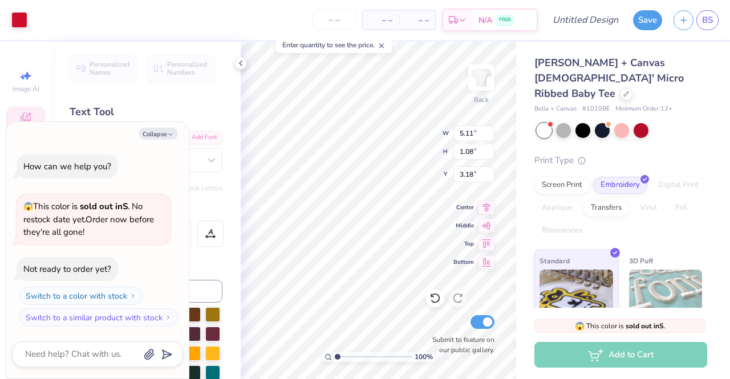
scroll to position [9, 1]
type textarea "x"
type textarea "sigma"
type textarea "x"
type textarea "sigma"
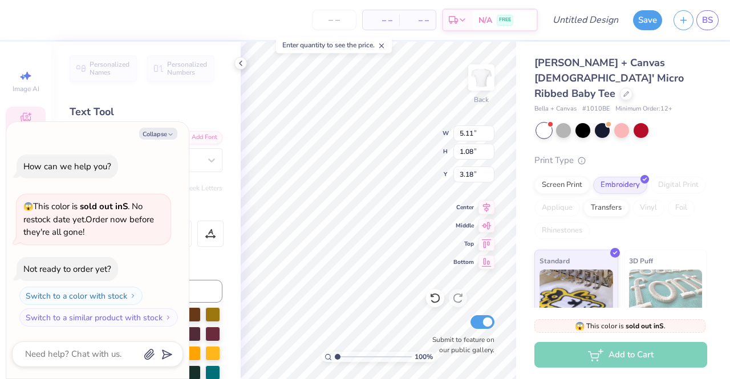
type textarea "x"
type textarea "sigm"
type textarea "x"
type textarea "sig"
type textarea "x"
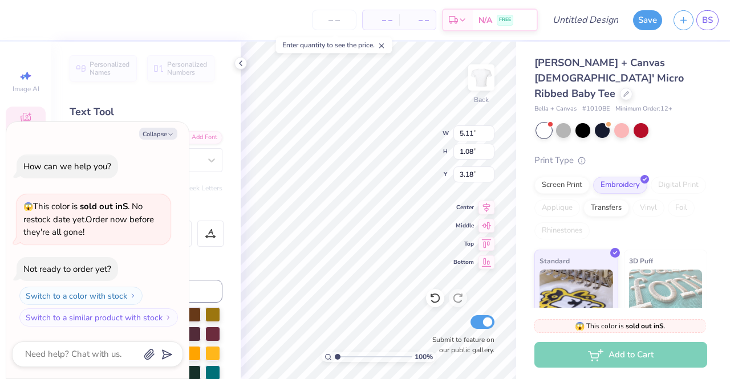
type textarea "si"
type textarea "x"
type textarea "s"
type textarea "x"
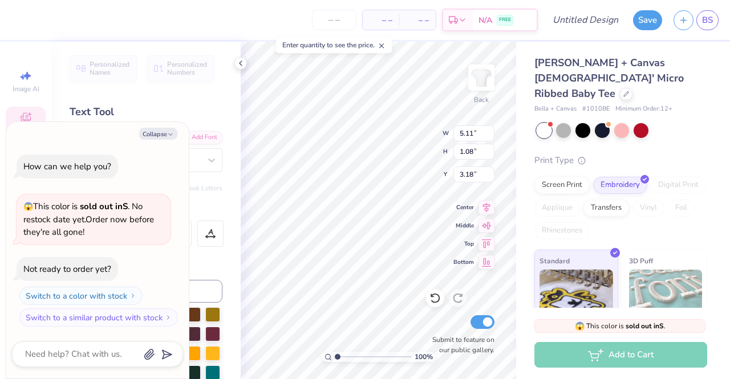
type textarea "Al"
type textarea "x"
type textarea "Alp"
type textarea "x"
type textarea "Alph"
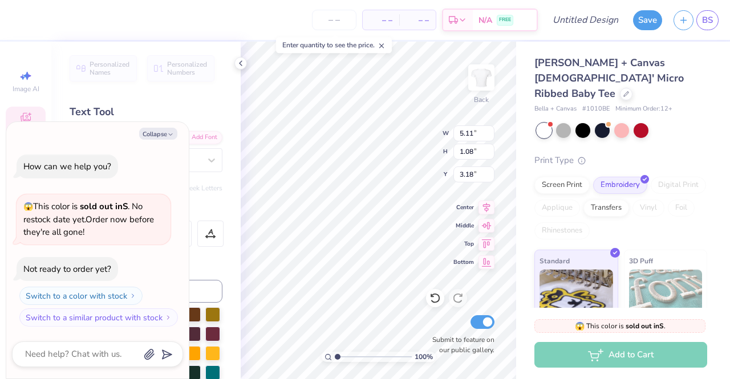
type textarea "x"
type textarea "Alpha"
type textarea "x"
type textarea "Alph"
type textarea "x"
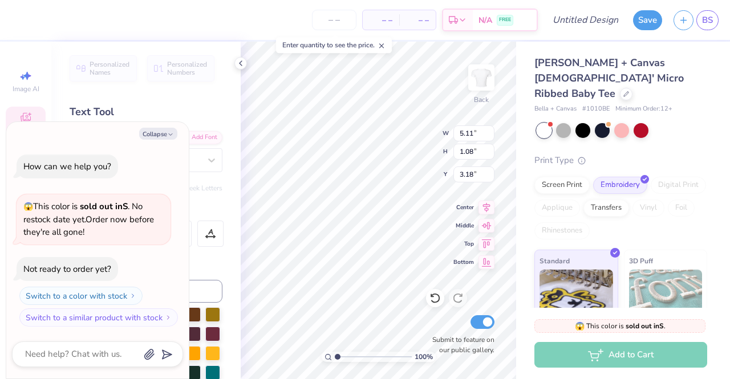
type textarea "Alp"
type textarea "x"
type textarea "Al"
type textarea "x"
type textarea "A"
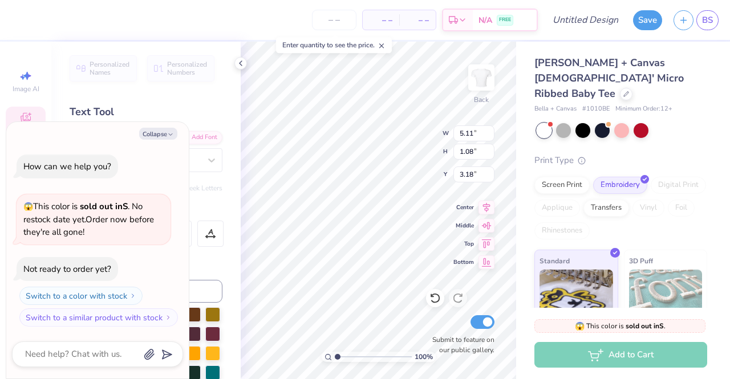
type textarea "x"
type textarea "a"
type textarea "x"
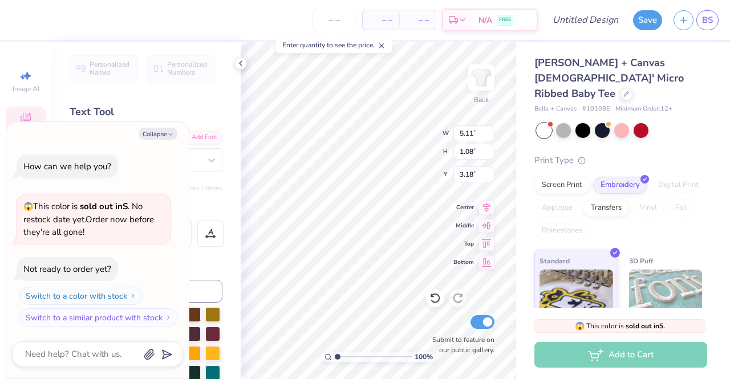
type textarea "al"
type textarea "x"
type textarea "alp"
type textarea "x"
type textarea "alph"
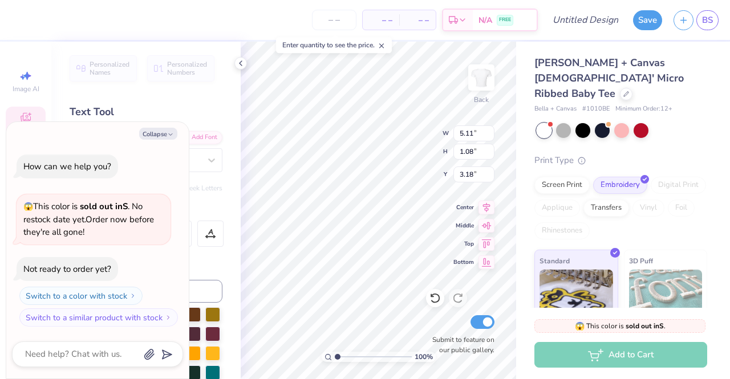
type textarea "x"
type textarea "alpha"
type textarea "x"
type textarea "alpha"
type textarea "x"
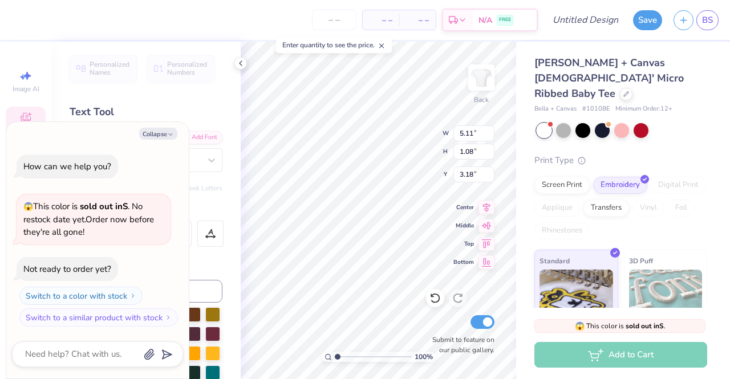
type textarea "alpha g"
type textarea "x"
type textarea "alpha ga"
type textarea "x"
type textarea "alpha gam"
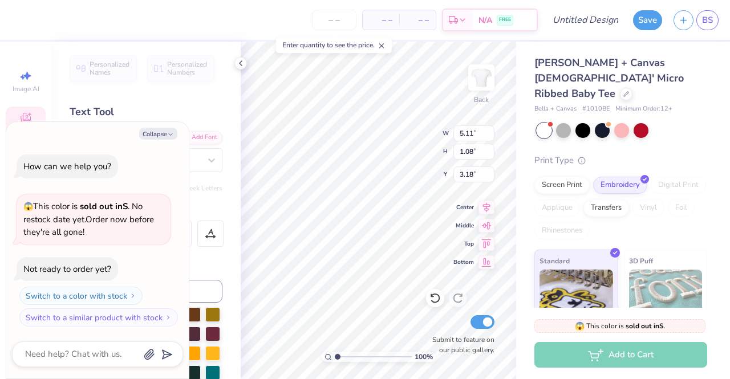
type textarea "x"
type textarea "alpha gam"
type textarea "x"
type textarea "alpha gam"
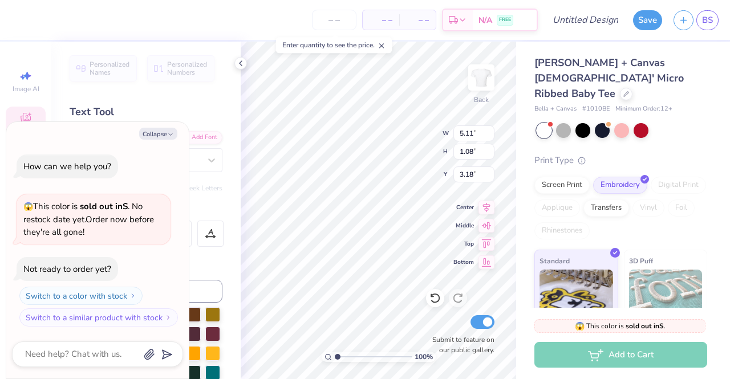
scroll to position [9, 3]
type textarea "x"
type input "3.38"
type textarea "x"
type input "2.59327390951404"
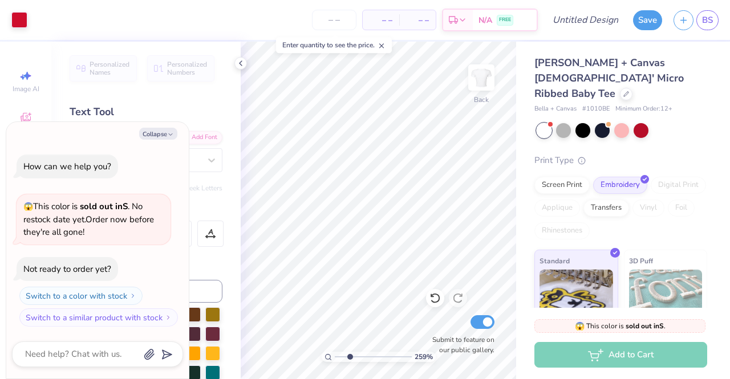
type textarea "x"
type input "2.59327390951404"
type textarea "x"
type input "2.59327390951404"
type textarea "x"
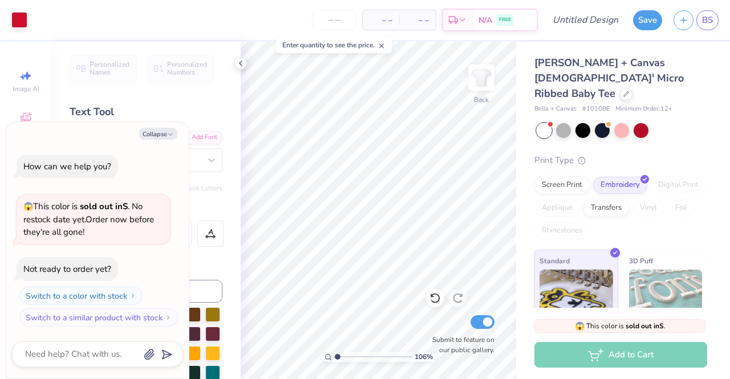
type input "1"
click at [625, 90] on icon at bounding box center [626, 93] width 6 height 6
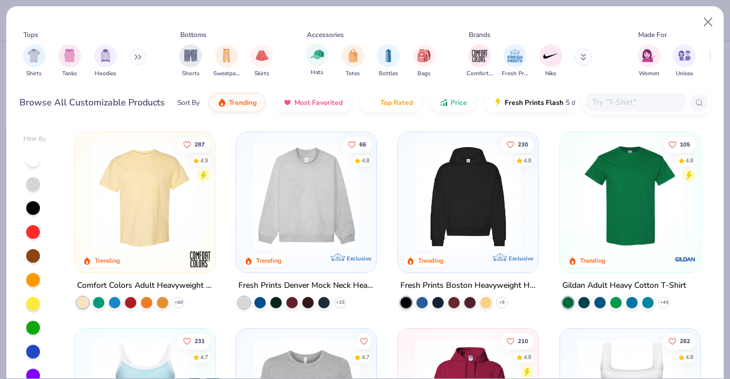
type textarea "x"
click at [628, 104] on input "text" at bounding box center [635, 102] width 88 height 13
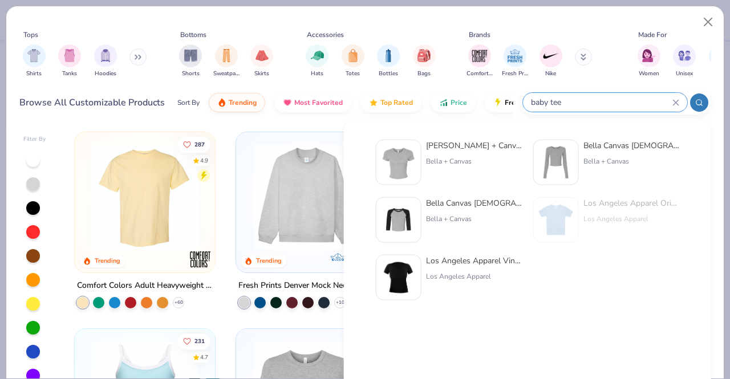
type input "baby tee"
click at [406, 152] on img at bounding box center [398, 162] width 35 height 35
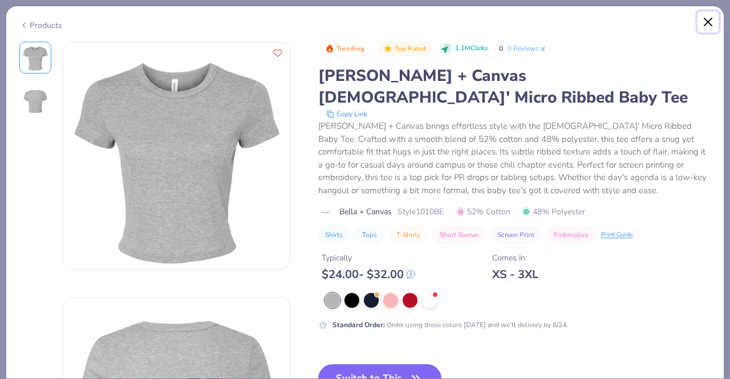
click at [709, 26] on button "Close" at bounding box center [708, 22] width 22 height 22
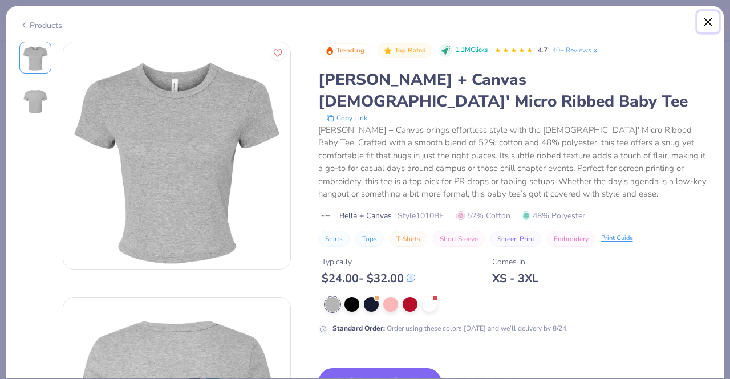
type textarea "x"
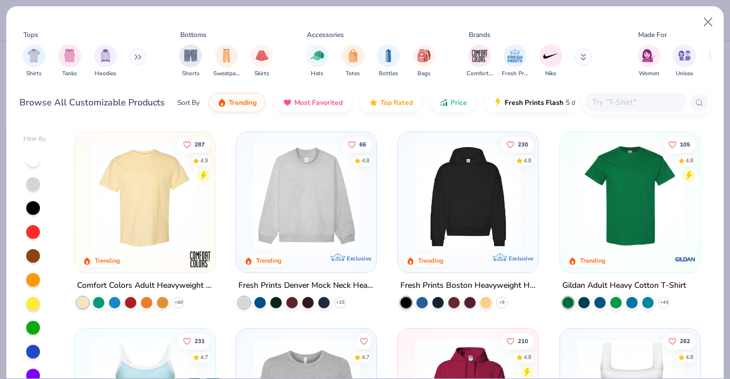
click at [636, 103] on input "text" at bounding box center [635, 102] width 88 height 13
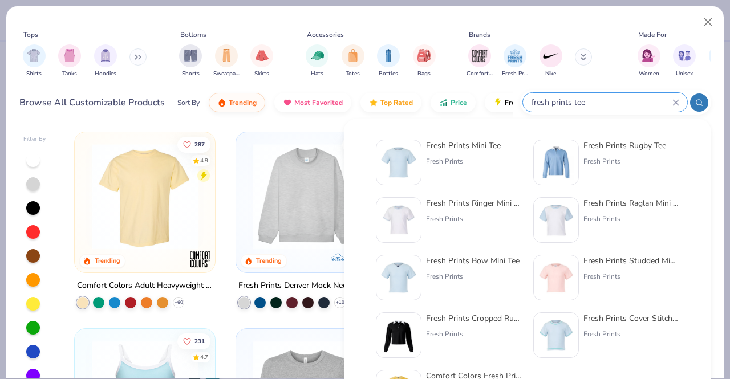
type input "fresh prints tee"
click at [469, 156] on div "Fresh Prints" at bounding box center [463, 161] width 75 height 10
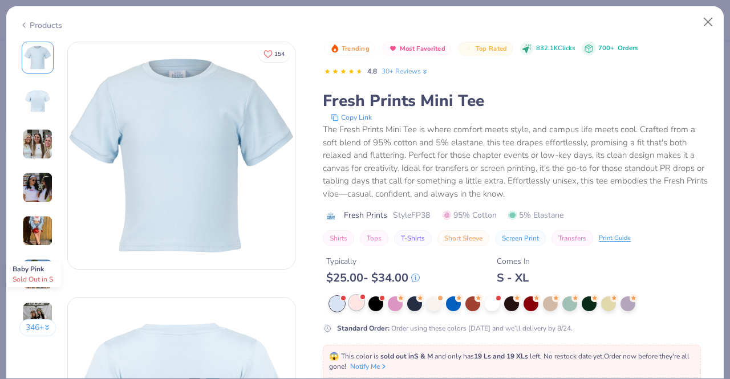
click at [357, 298] on div at bounding box center [356, 302] width 15 height 15
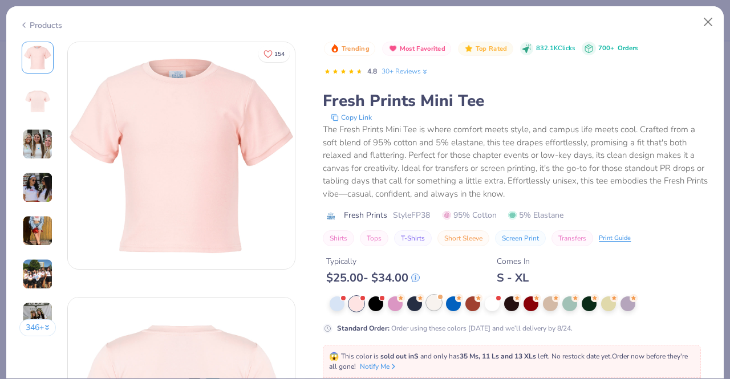
click at [435, 302] on div at bounding box center [434, 302] width 15 height 15
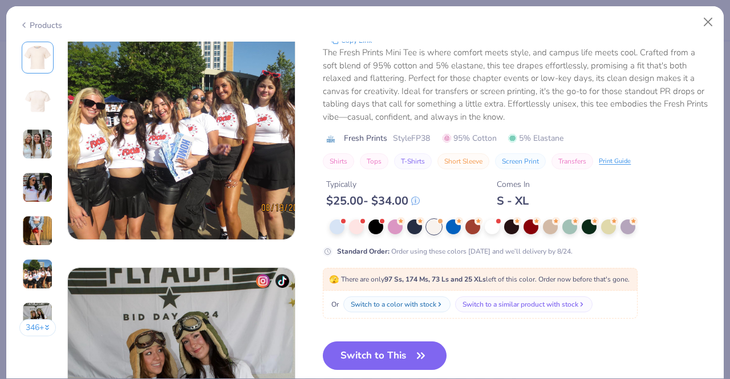
scroll to position [1308, 0]
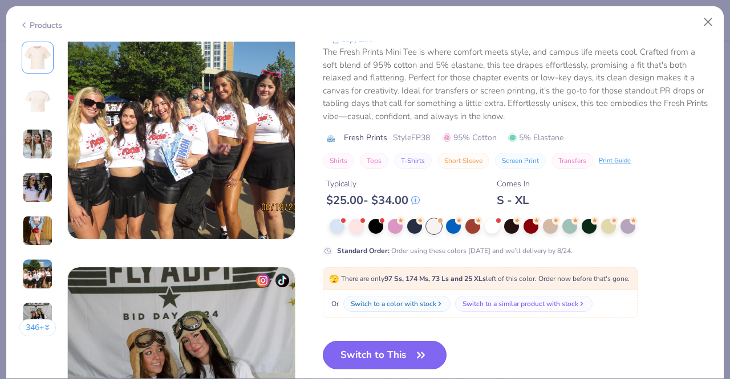
click at [415, 356] on icon "button" at bounding box center [421, 355] width 16 height 16
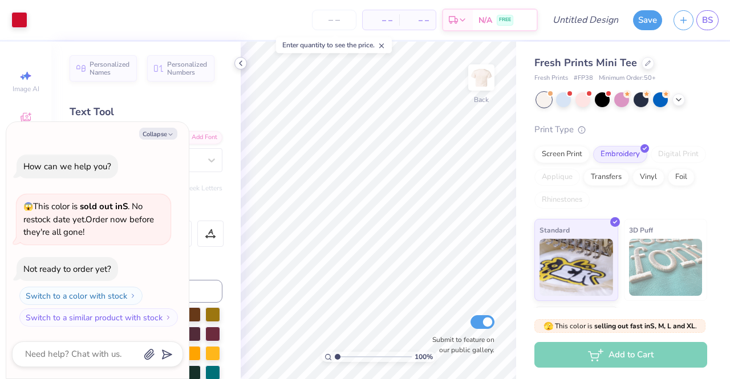
click at [241, 62] on icon at bounding box center [240, 63] width 9 height 9
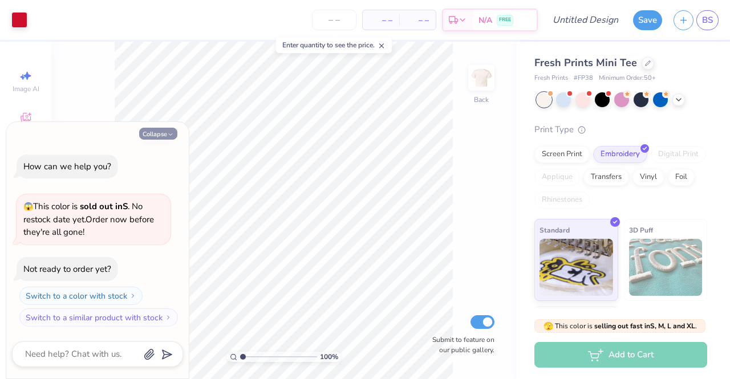
click at [168, 133] on icon "button" at bounding box center [170, 134] width 7 height 7
type textarea "x"
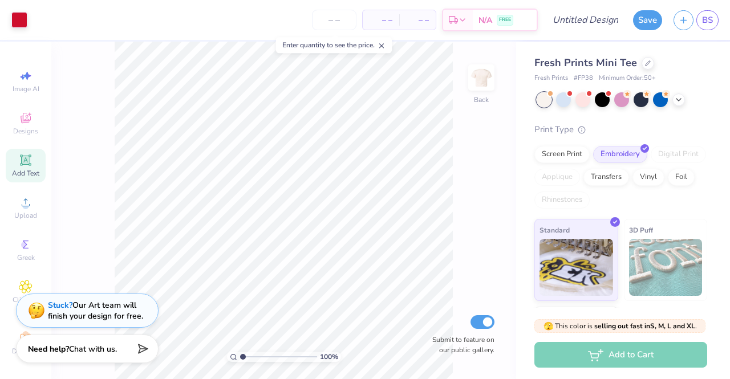
click at [455, 274] on div "100 % Back Submit to feature on our public gallery." at bounding box center [283, 211] width 465 height 338
click at [86, 269] on div "100 % Back Submit to feature on our public gallery." at bounding box center [283, 211] width 465 height 338
click at [464, 250] on div "100 % Back Submit to feature on our public gallery." at bounding box center [283, 211] width 465 height 338
click at [387, 51] on div "Enter quantity to see the price." at bounding box center [334, 45] width 116 height 16
click at [375, 53] on div "Enter quantity to see the price." at bounding box center [334, 45] width 123 height 23
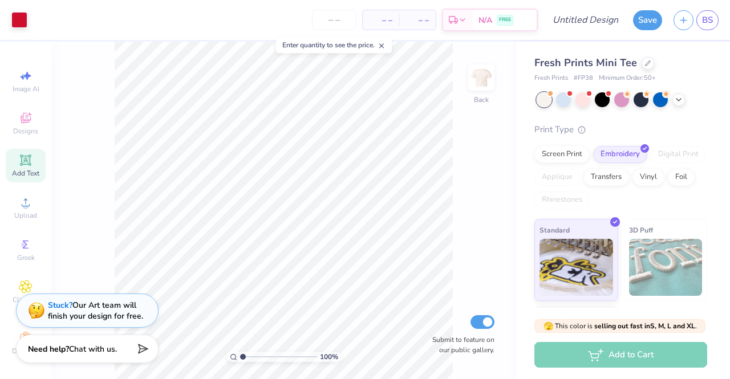
click at [383, 44] on icon at bounding box center [382, 46] width 8 height 8
click at [463, 269] on div "100 % Back Submit to feature on our public gallery." at bounding box center [283, 211] width 465 height 338
type input "1"
drag, startPoint x: 244, startPoint y: 358, endPoint x: 139, endPoint y: 339, distance: 107.1
click at [240, 352] on input "range" at bounding box center [278, 357] width 77 height 10
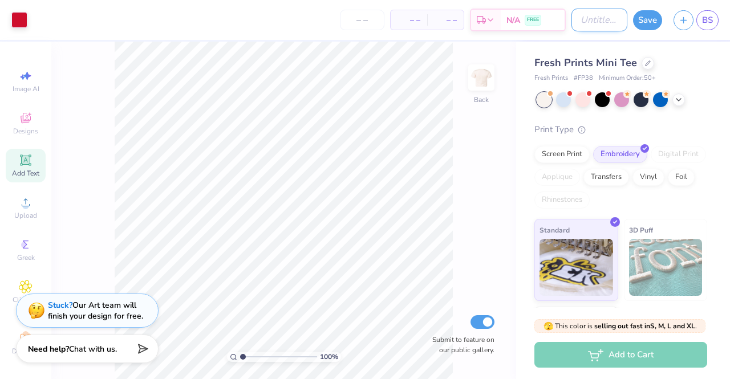
click at [573, 19] on input "Design Title" at bounding box center [599, 20] width 56 height 23
type input "idk"
click at [646, 21] on button "Save" at bounding box center [647, 19] width 29 height 20
click at [644, 18] on div "Save" at bounding box center [647, 20] width 29 height 20
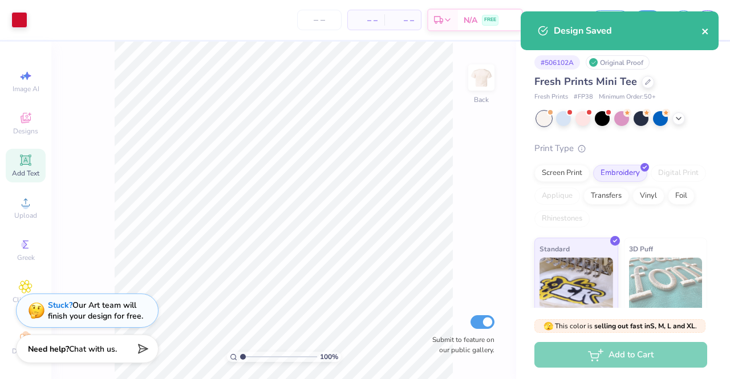
click at [706, 31] on icon "close" at bounding box center [705, 32] width 6 height 6
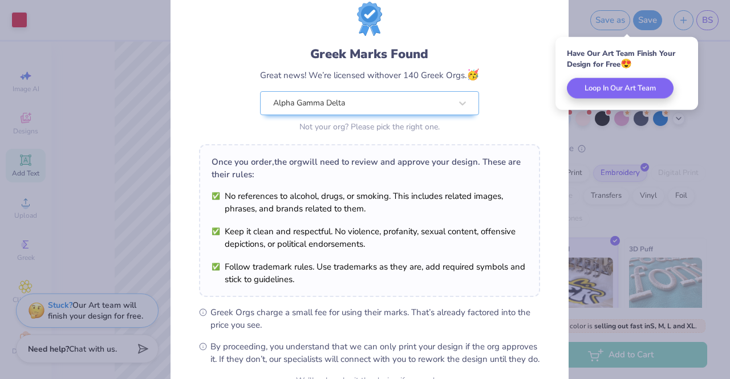
scroll to position [153, 0]
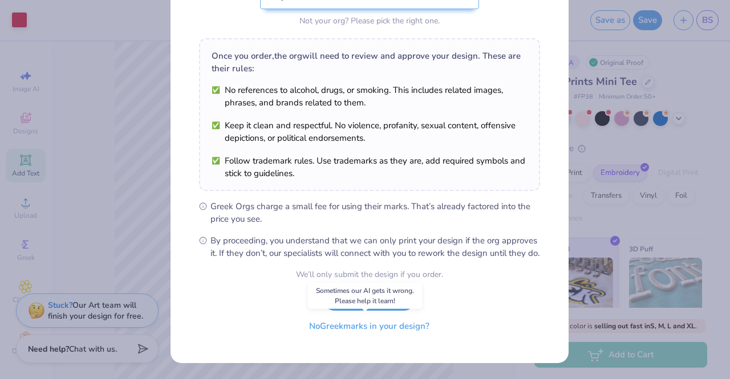
click at [372, 331] on button "No Greek marks in your design?" at bounding box center [369, 326] width 140 height 23
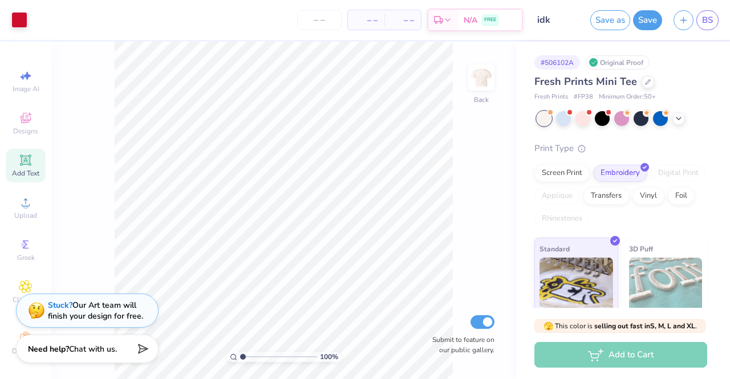
scroll to position [0, 0]
click at [701, 25] on link "BS" at bounding box center [707, 20] width 22 height 20
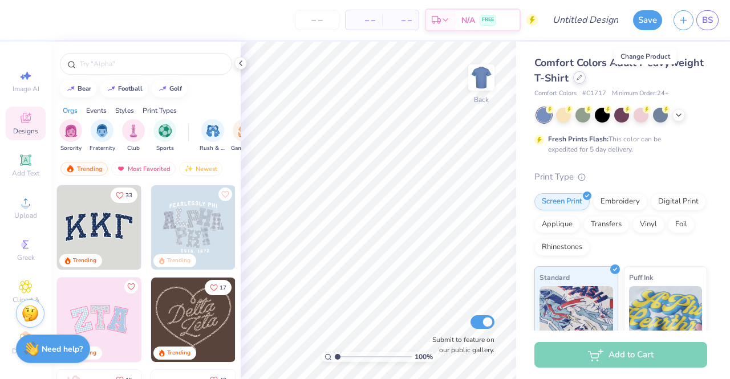
click at [586, 82] on div at bounding box center [579, 77] width 13 height 13
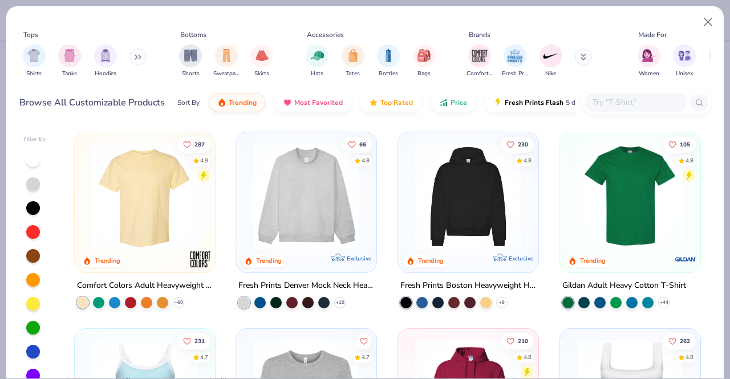
click at [623, 103] on input "text" at bounding box center [635, 102] width 88 height 13
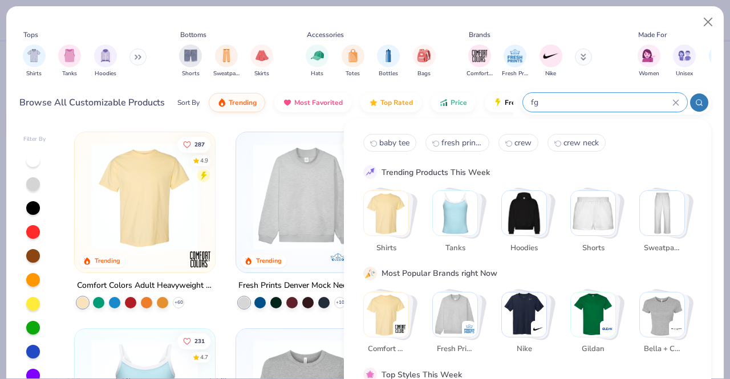
type input "f"
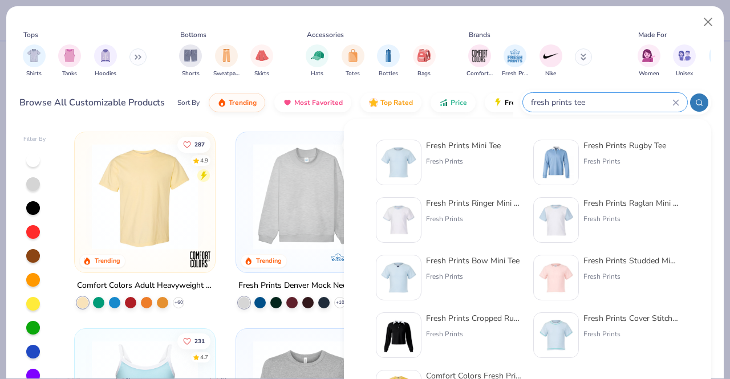
type input "fresh prints tee"
click at [411, 155] on img at bounding box center [398, 162] width 35 height 35
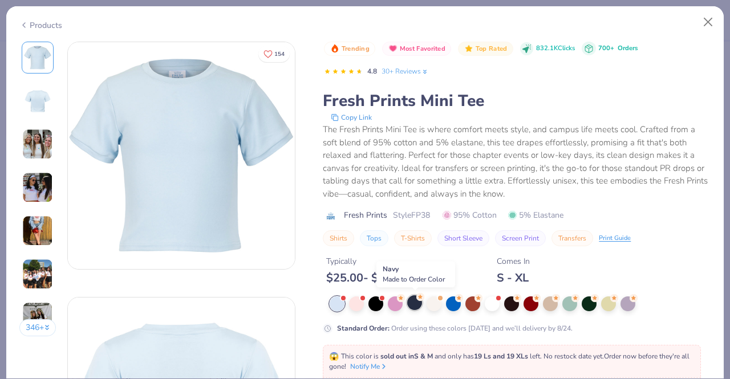
click at [412, 301] on div at bounding box center [414, 302] width 15 height 15
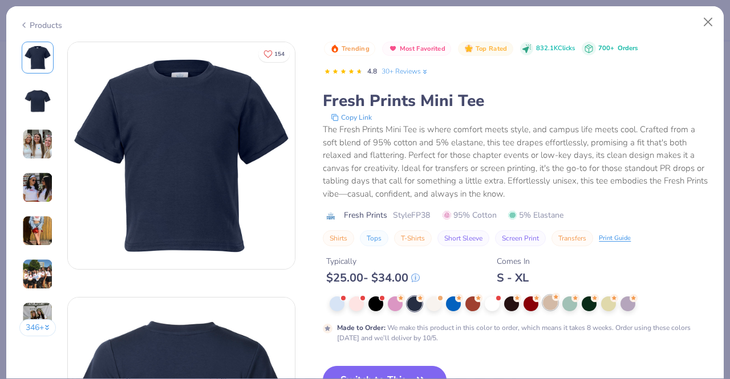
click at [553, 302] on div at bounding box center [550, 302] width 15 height 15
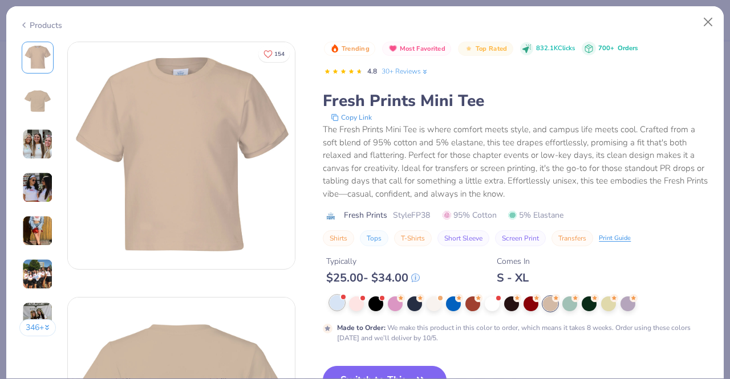
click at [336, 307] on div at bounding box center [337, 302] width 15 height 15
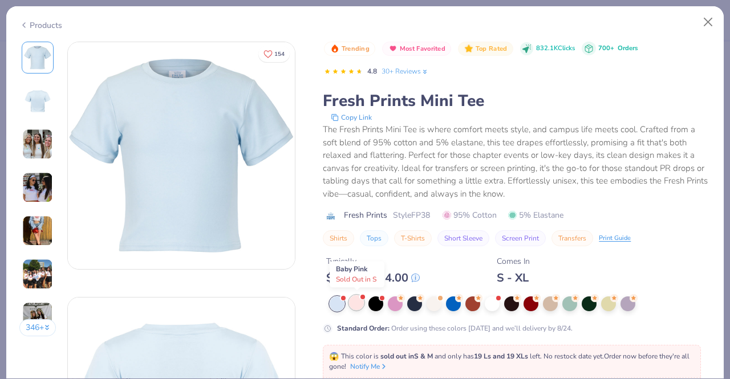
click at [360, 307] on div at bounding box center [356, 302] width 15 height 15
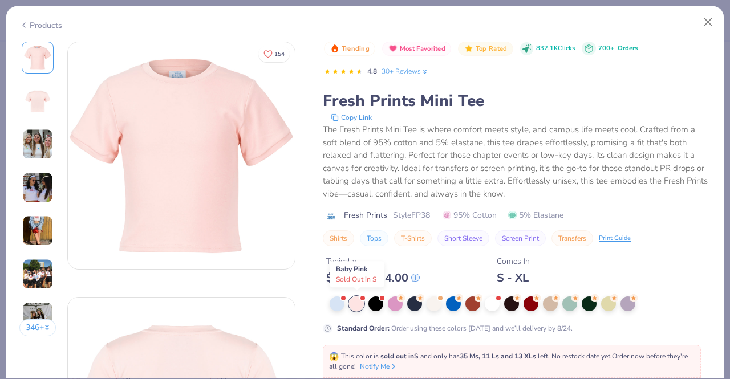
click at [360, 307] on div at bounding box center [356, 304] width 15 height 15
click at [381, 305] on div at bounding box center [375, 302] width 15 height 15
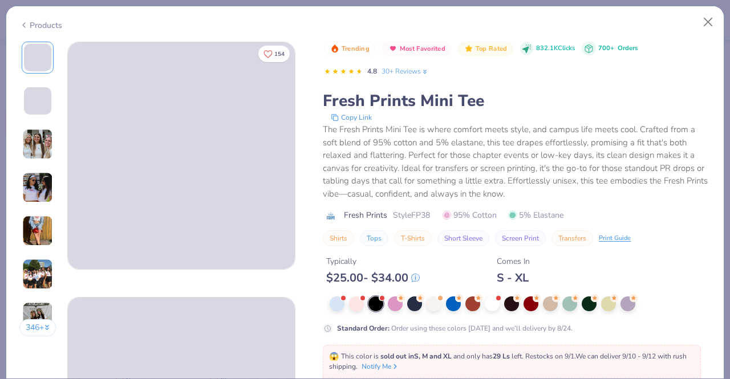
click at [405, 303] on div at bounding box center [520, 304] width 381 height 15
click at [397, 305] on div at bounding box center [395, 302] width 15 height 15
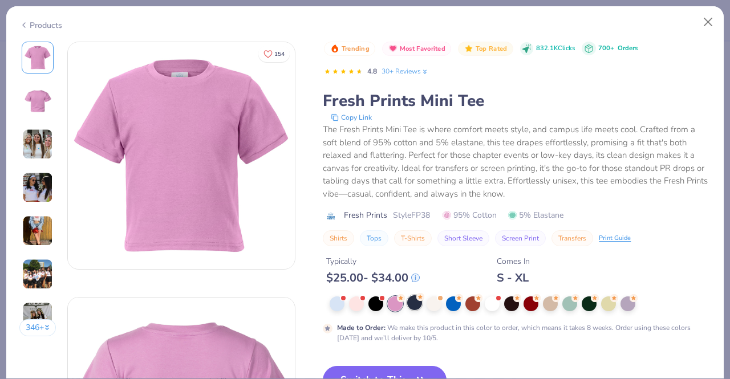
click at [421, 301] on div at bounding box center [414, 302] width 15 height 15
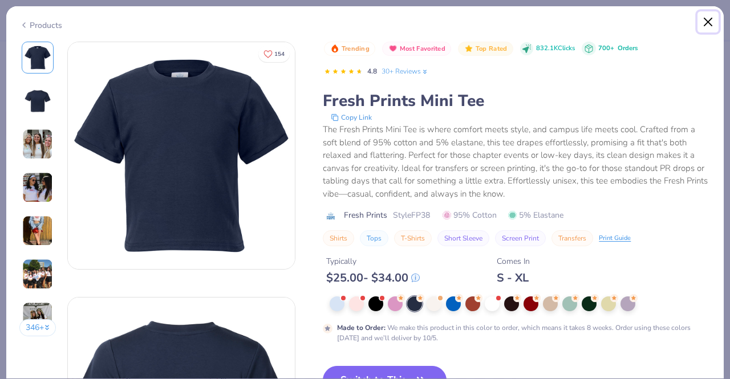
click at [705, 24] on button "Close" at bounding box center [708, 22] width 22 height 22
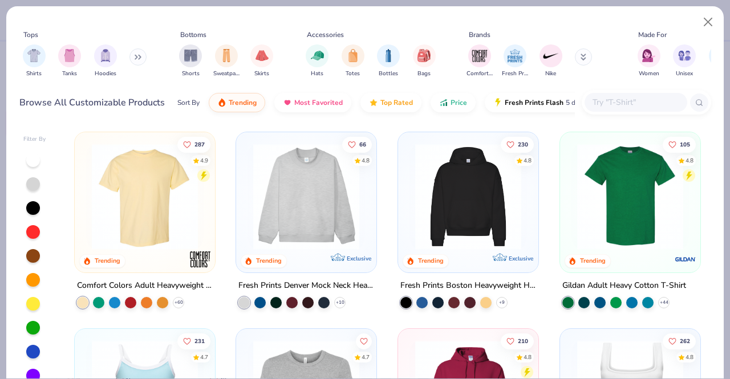
click at [629, 104] on input "text" at bounding box center [635, 102] width 88 height 13
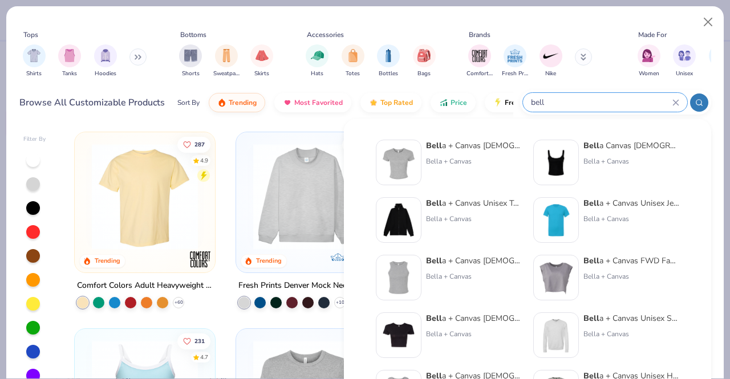
type input "bell"
click at [465, 148] on div "Bell a + Canvas Ladies' Micro Ribbed Baby Tee" at bounding box center [474, 146] width 96 height 12
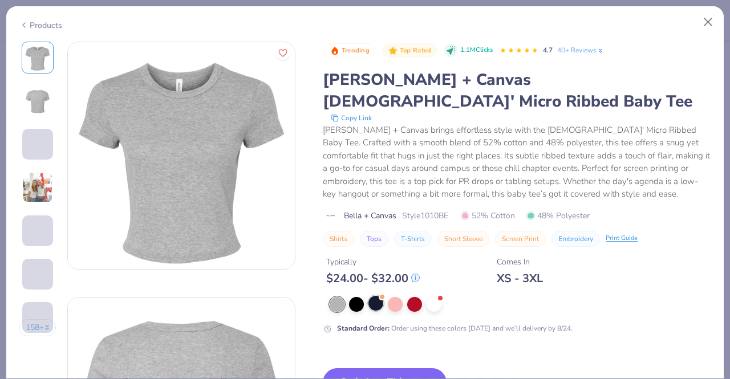
click at [374, 296] on div at bounding box center [375, 303] width 15 height 15
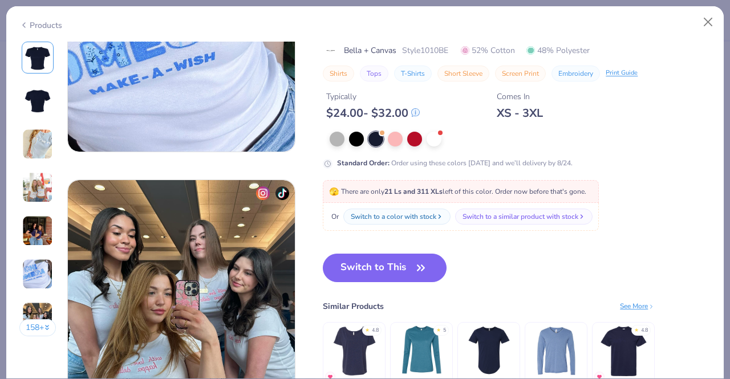
scroll to position [1441, 0]
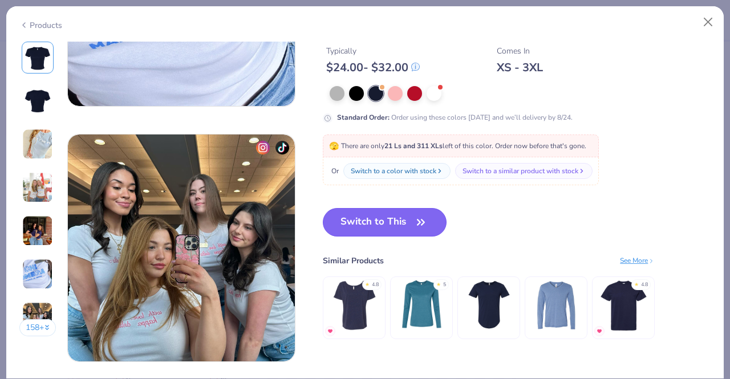
click at [390, 218] on button "Switch to This" at bounding box center [385, 222] width 124 height 29
click at [393, 220] on button "Switch to This" at bounding box center [385, 222] width 124 height 29
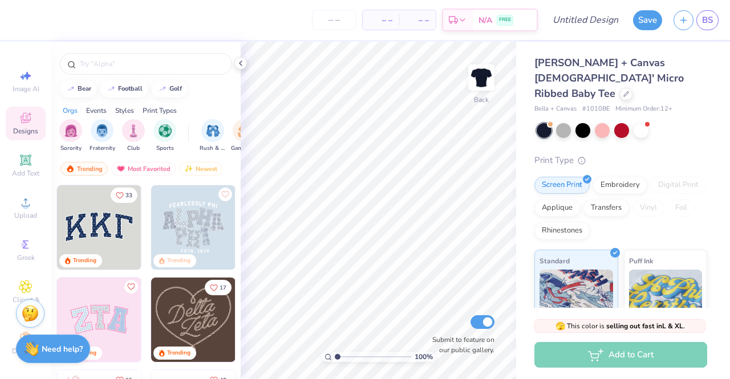
click at [89, 224] on img at bounding box center [99, 227] width 84 height 84
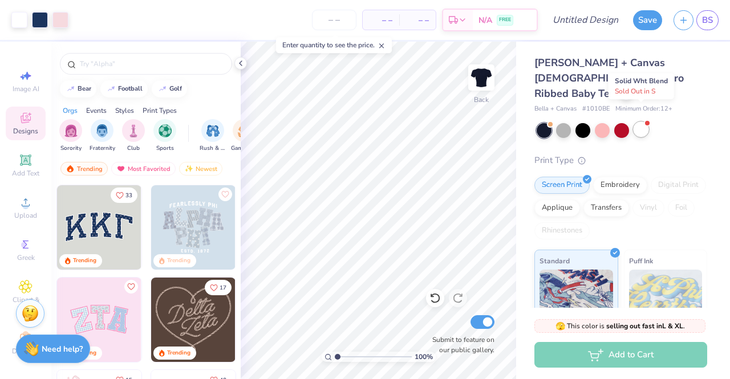
click at [641, 122] on div at bounding box center [641, 129] width 15 height 15
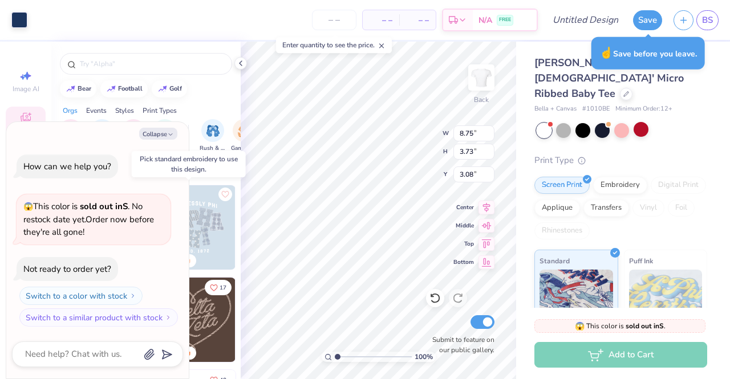
click at [212, 208] on img at bounding box center [193, 227] width 84 height 84
click at [153, 137] on button "Collapse" at bounding box center [158, 134] width 38 height 12
type textarea "x"
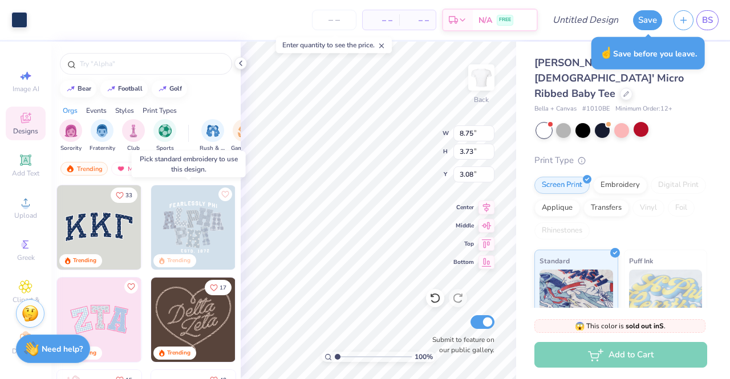
click at [216, 230] on img at bounding box center [193, 227] width 84 height 84
click at [195, 200] on div at bounding box center [108, 227] width 253 height 84
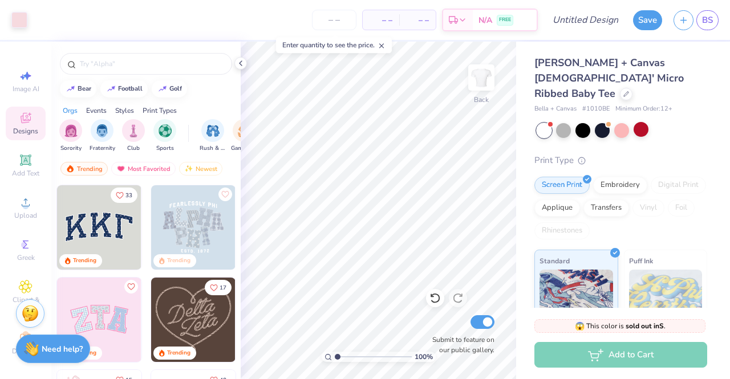
click at [389, 44] on div "Enter quantity to see the price." at bounding box center [334, 45] width 116 height 16
click at [383, 44] on line at bounding box center [382, 46] width 4 height 4
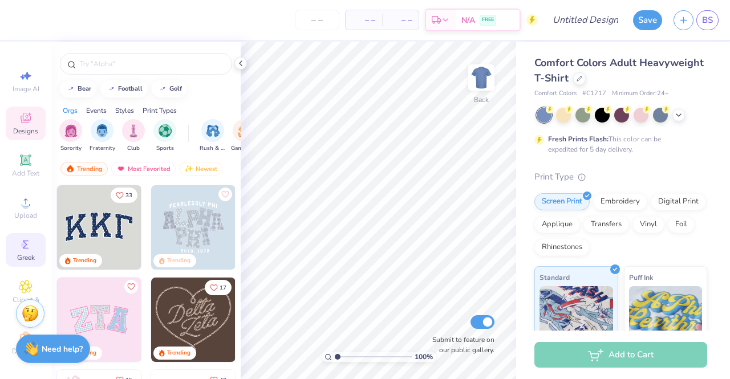
click at [33, 255] on div "Greek" at bounding box center [26, 250] width 40 height 34
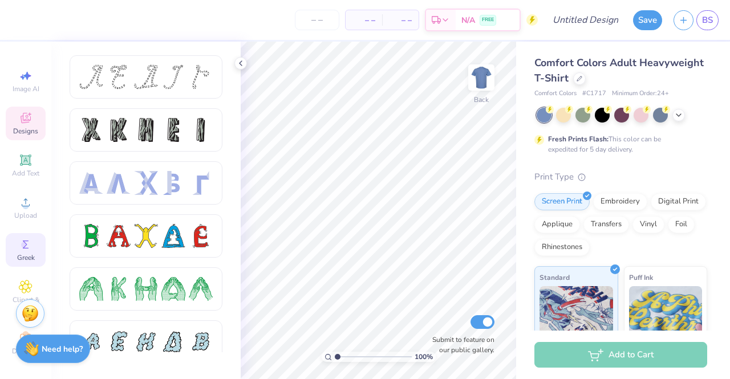
click at [24, 132] on span "Designs" at bounding box center [25, 131] width 25 height 9
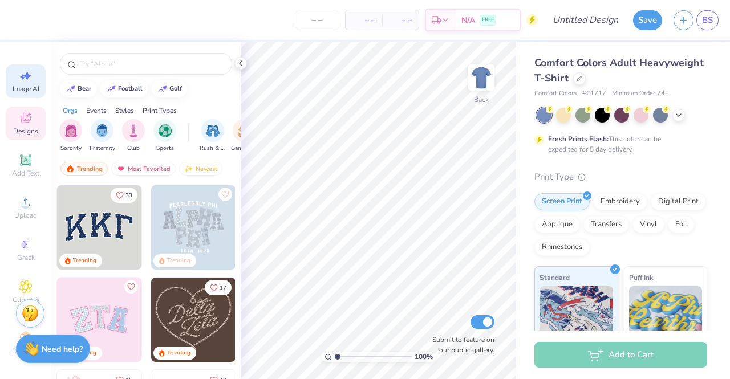
click at [24, 80] on icon at bounding box center [26, 76] width 14 height 14
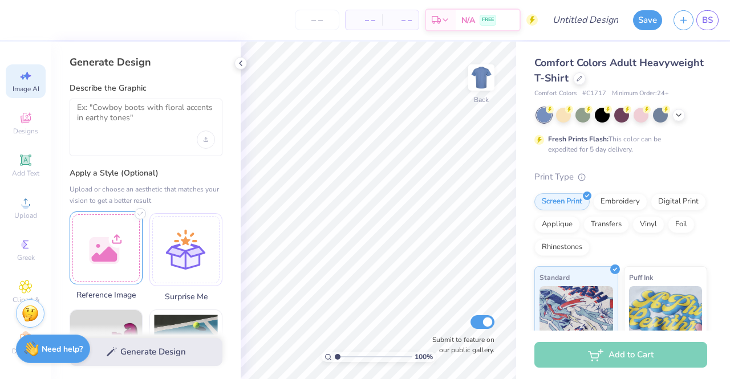
click at [130, 237] on div at bounding box center [106, 248] width 73 height 73
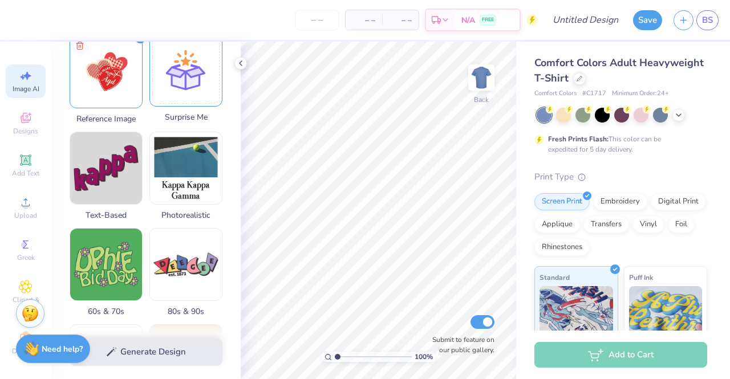
scroll to position [180, 0]
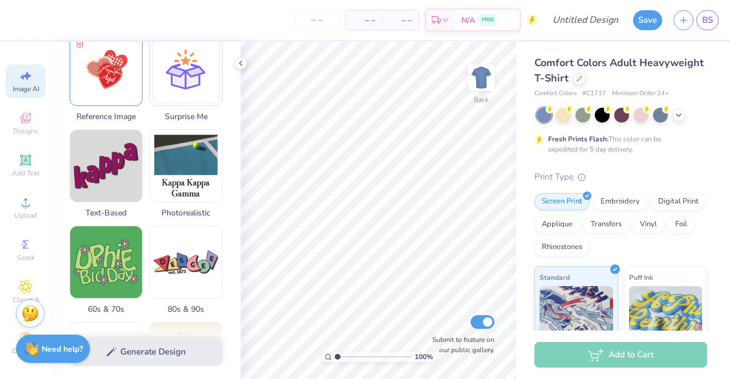
click at [174, 359] on div "Generate Design" at bounding box center [145, 352] width 189 height 55
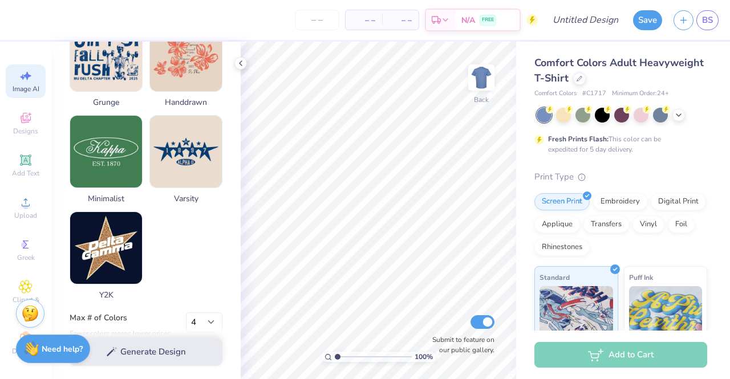
scroll to position [595, 0]
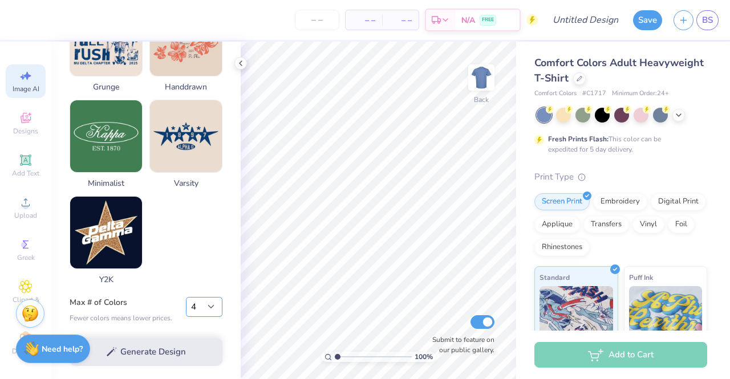
click at [209, 307] on select "1 2 3 4 5 6 7 8" at bounding box center [204, 307] width 36 height 21
select select "2"
click at [186, 297] on select "1 2 3 4 5 6 7 8" at bounding box center [204, 307] width 36 height 21
click at [160, 359] on div "Generate Design" at bounding box center [145, 352] width 189 height 55
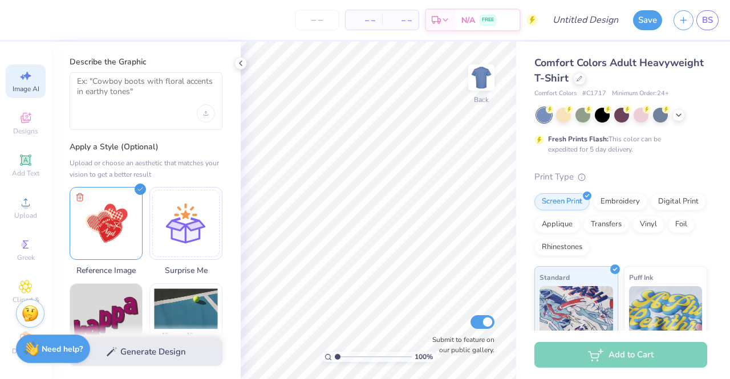
scroll to position [0, 0]
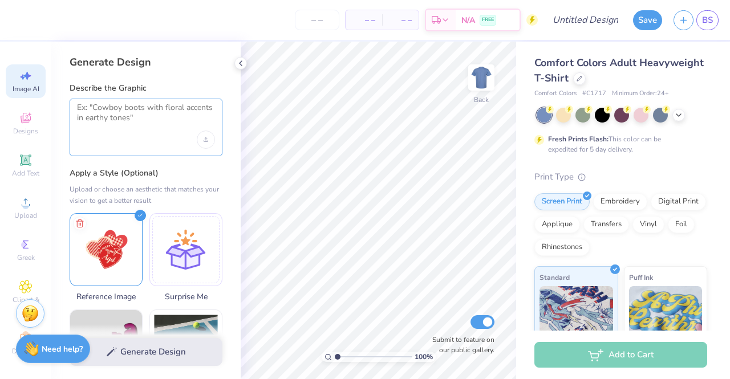
click at [102, 122] on textarea at bounding box center [146, 117] width 138 height 29
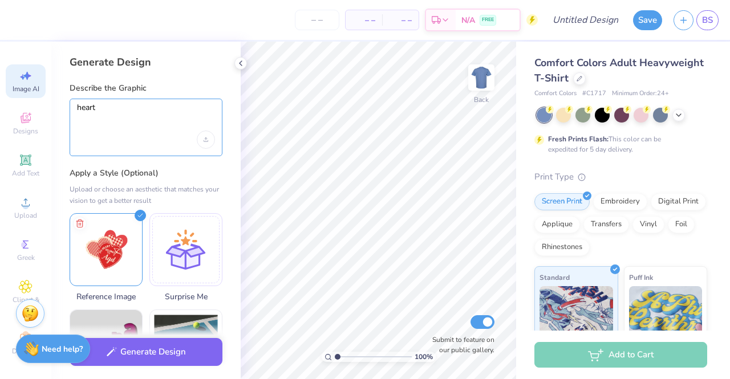
type textarea "hearts"
